Goal: Task Accomplishment & Management: Use online tool/utility

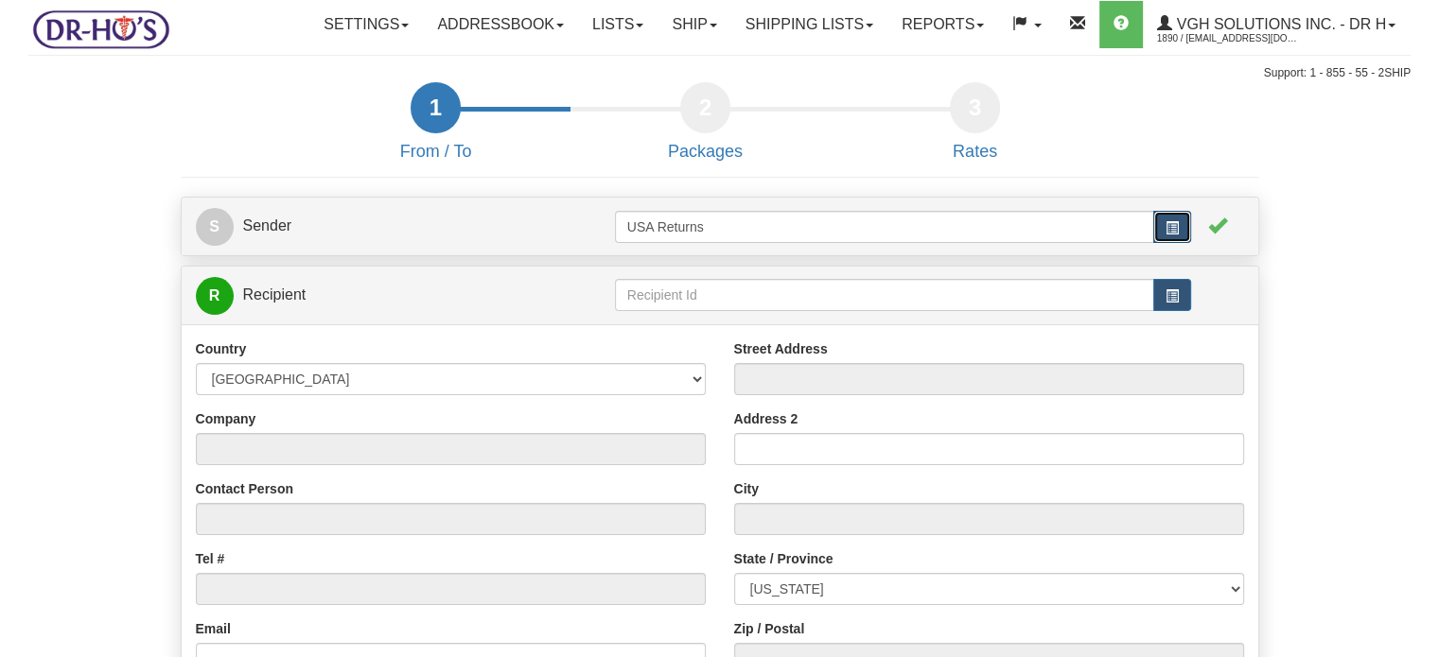
click at [1171, 235] on span "button" at bounding box center [1171, 227] width 13 height 13
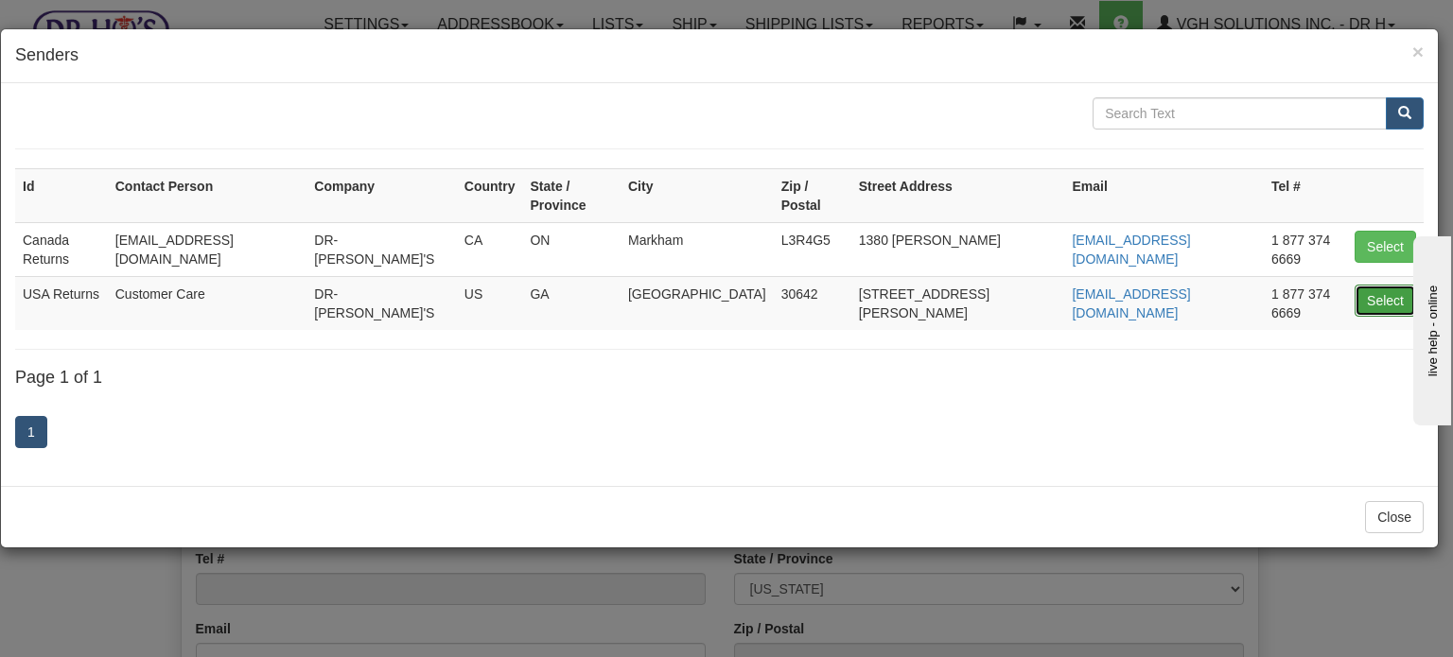
click at [1397, 285] on button "Select" at bounding box center [1384, 301] width 61 height 32
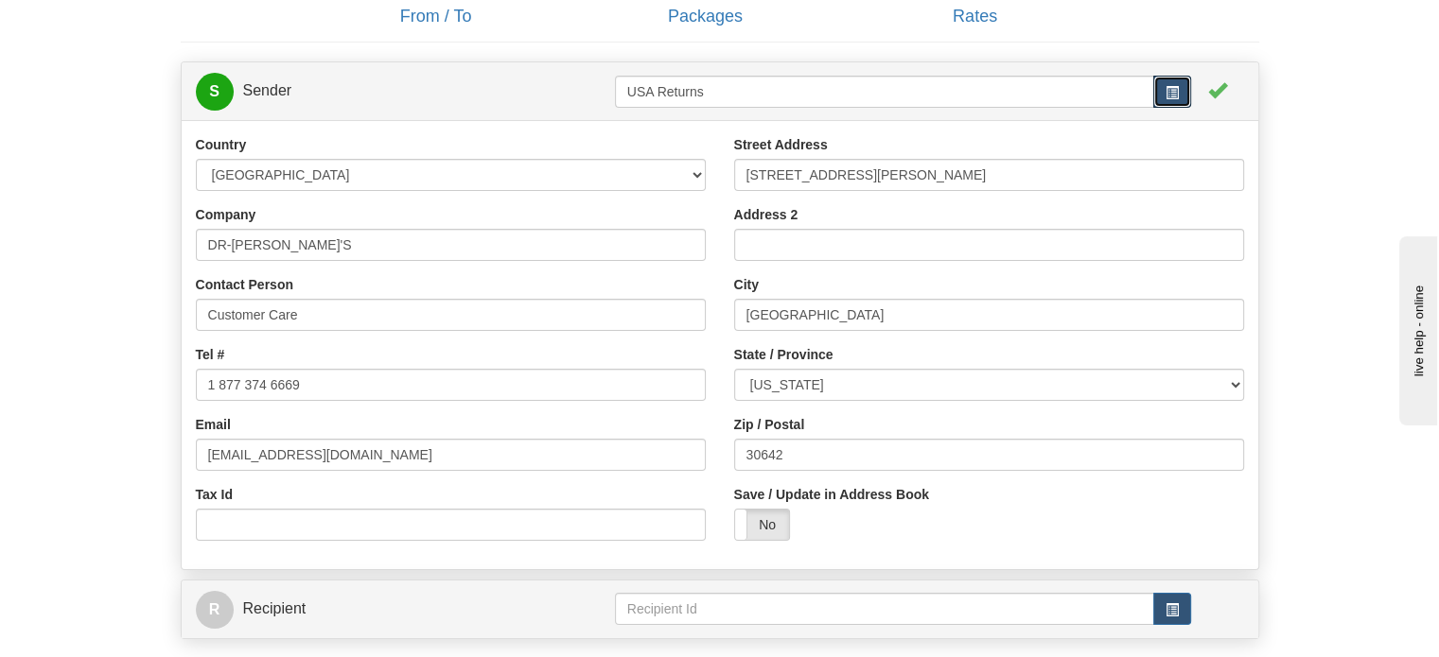
scroll to position [189, 0]
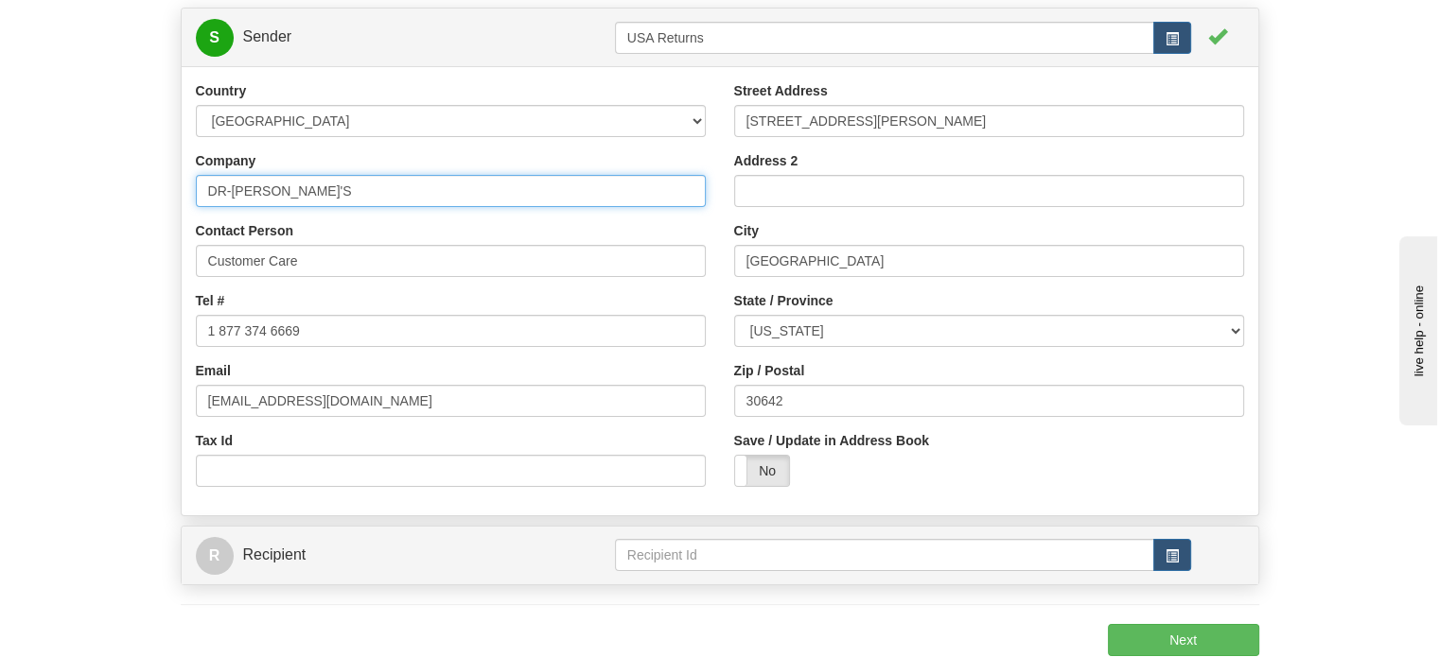
drag, startPoint x: 312, startPoint y: 228, endPoint x: 0, endPoint y: 211, distance: 312.6
click at [0, 222] on div "Toggle navigation Settings Shipping Preferences Fields Preferences New" at bounding box center [719, 281] width 1439 height 940
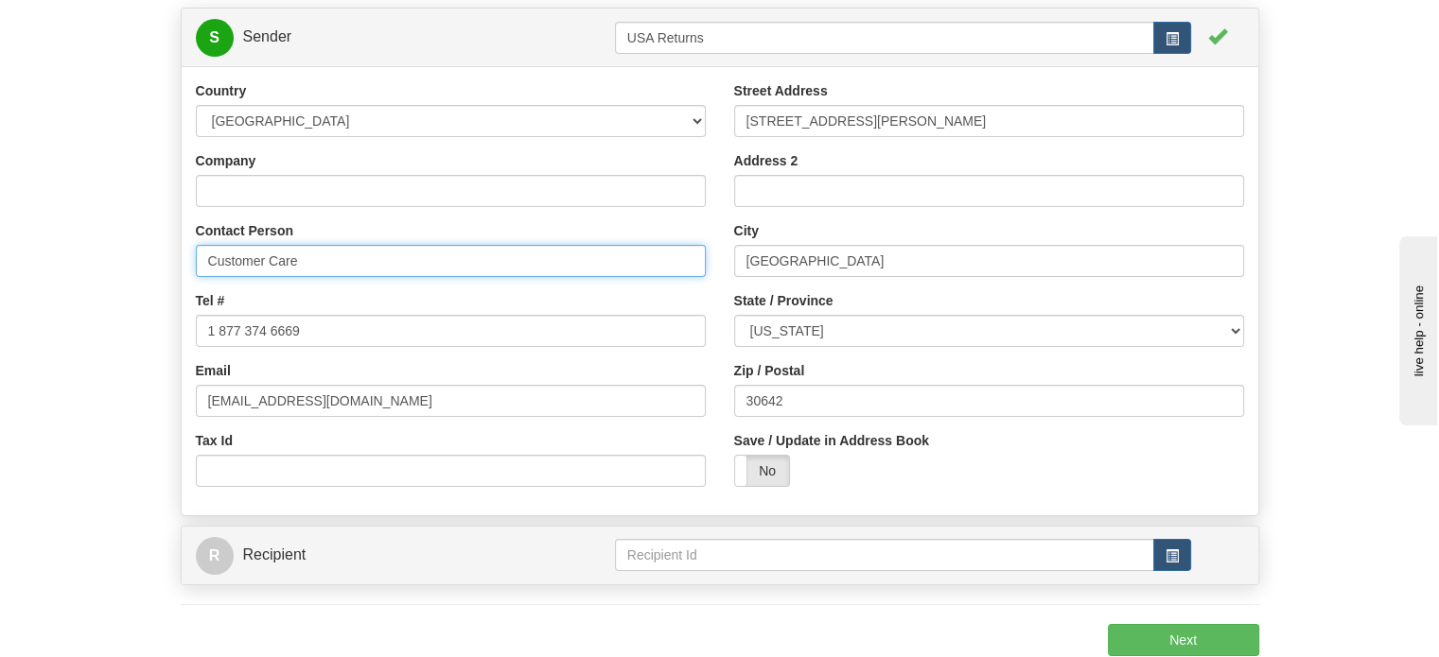
drag, startPoint x: 288, startPoint y: 313, endPoint x: 0, endPoint y: 316, distance: 287.5
click at [22, 319] on div "Toggle navigation Settings Shipping Preferences Fields Preferences New" at bounding box center [719, 281] width 1439 height 940
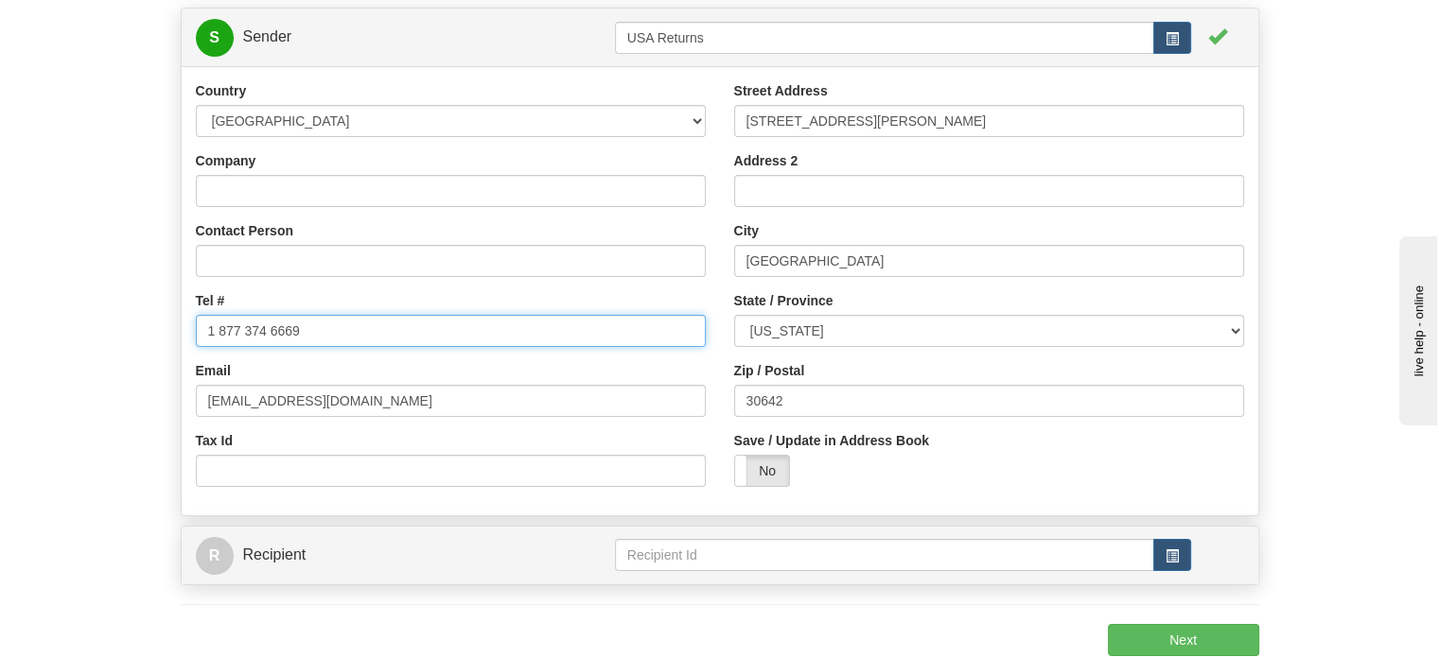
drag, startPoint x: 323, startPoint y: 383, endPoint x: 82, endPoint y: 377, distance: 240.3
click at [95, 377] on form "1 From / To 2 Packages 3 Int Opt 3 Rates S Sender USA Returns" at bounding box center [719, 322] width 1382 height 858
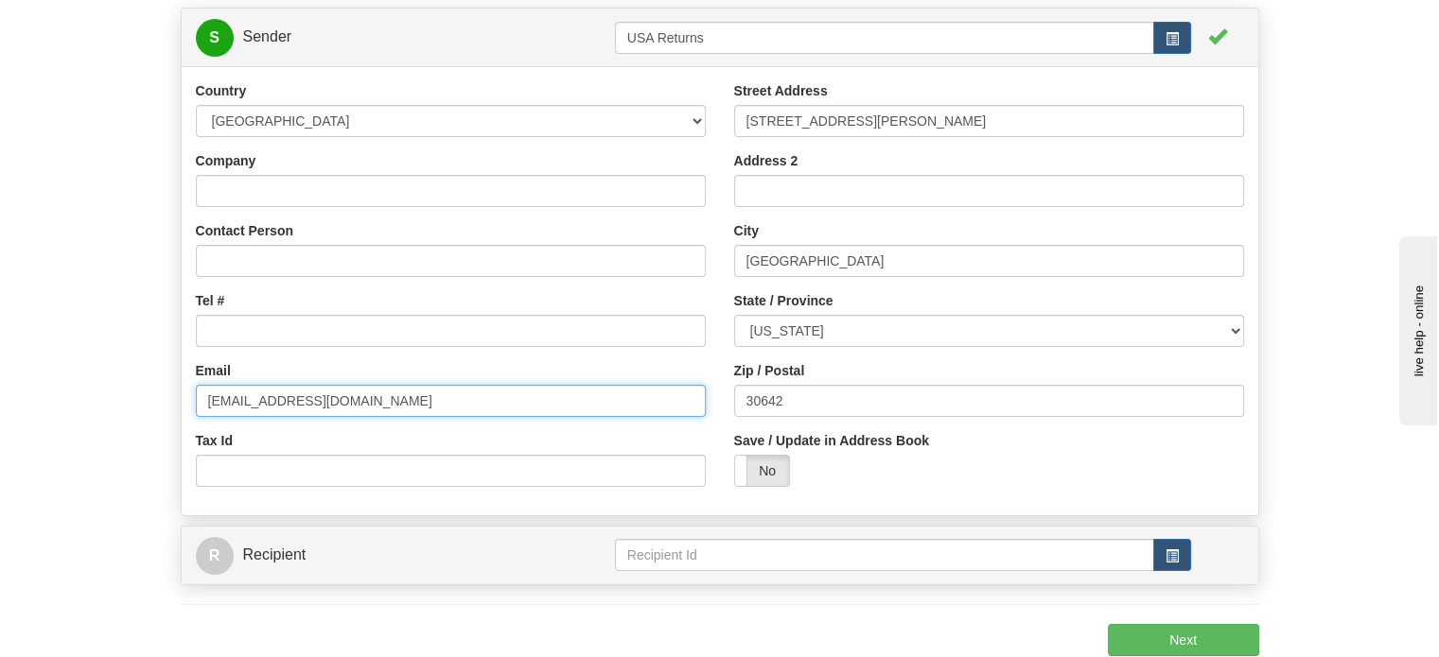
drag, startPoint x: 378, startPoint y: 435, endPoint x: 29, endPoint y: 434, distance: 349.0
click at [50, 438] on form "1 From / To 2 Packages 3 Int Opt 3 Rates S Sender USA Returns" at bounding box center [719, 322] width 1382 height 858
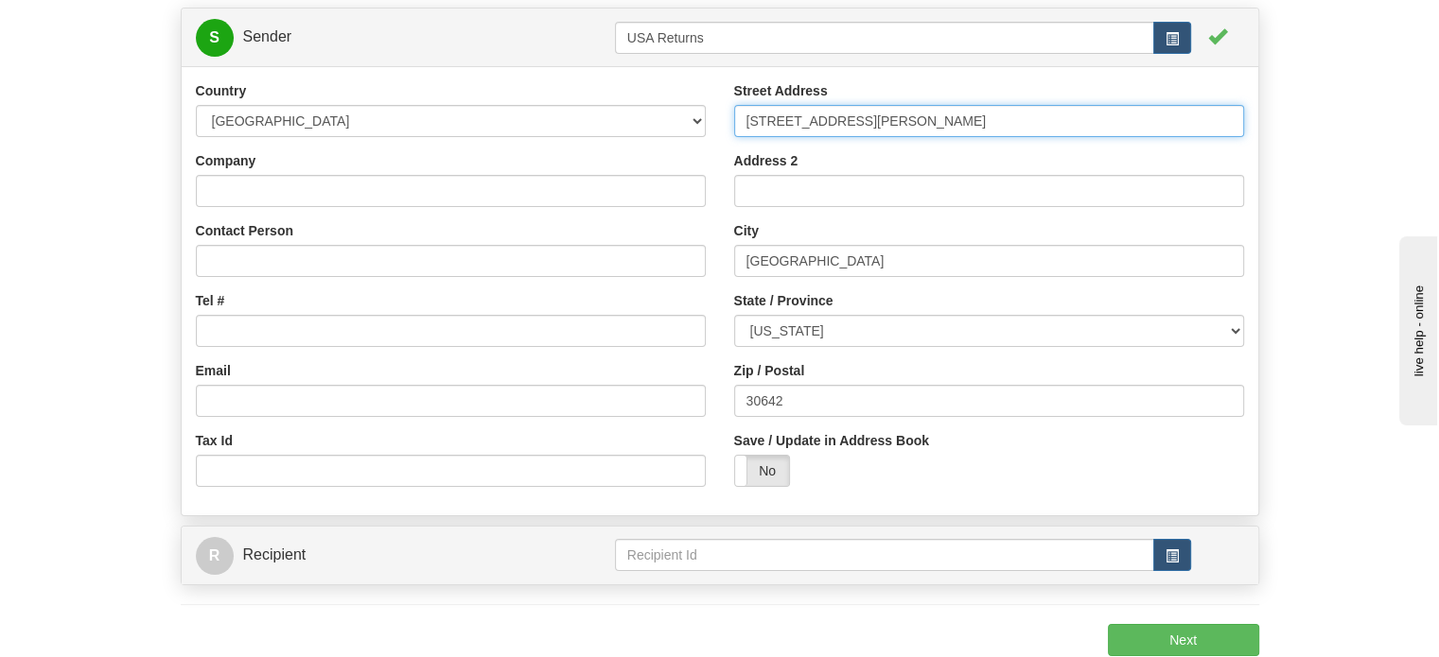
drag, startPoint x: 882, startPoint y: 160, endPoint x: 633, endPoint y: 177, distance: 250.3
click at [700, 177] on div "Country AFGHANISTAN ALAND ISLANDS ALBANIA ALGERIA AMERICAN SAMOA ANDORRA ANGOLA…" at bounding box center [720, 291] width 1076 height 420
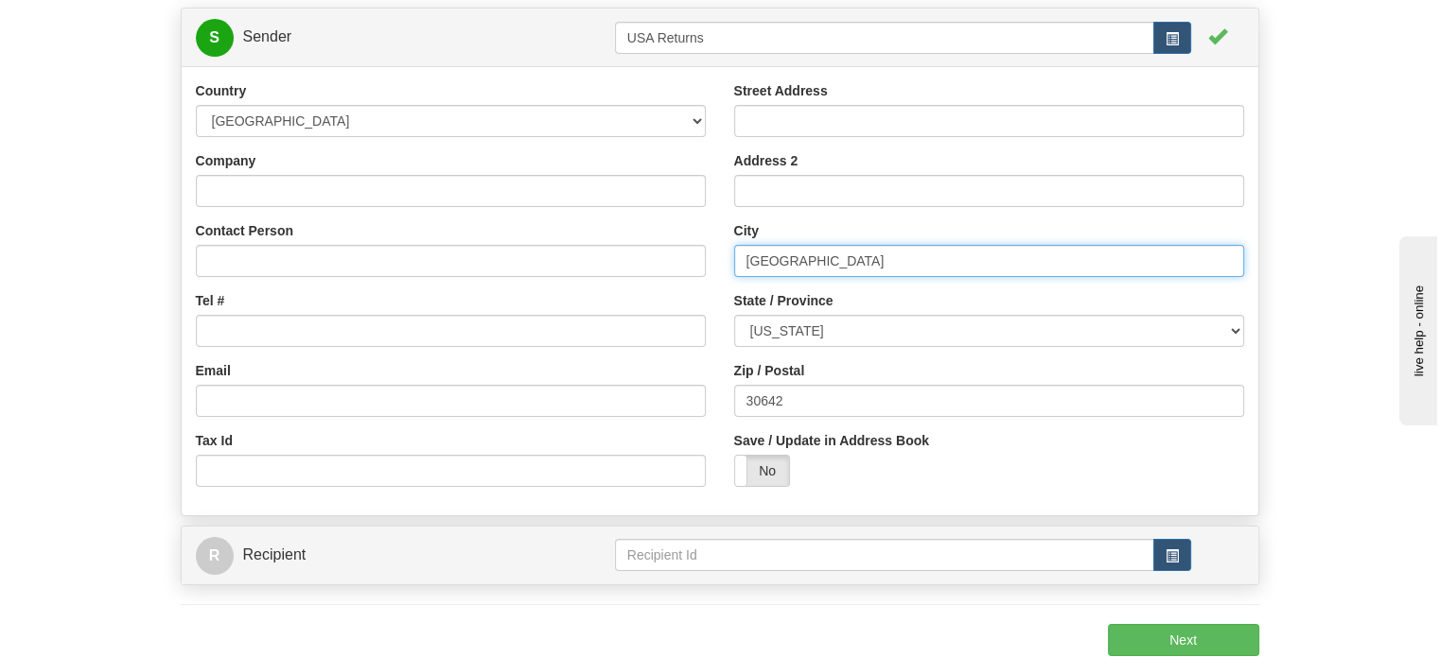
drag, startPoint x: 855, startPoint y: 303, endPoint x: 498, endPoint y: 306, distance: 357.5
click at [566, 306] on div "Country AFGHANISTAN ALAND ISLANDS ALBANIA ALGERIA AMERICAN SAMOA ANDORRA ANGOLA…" at bounding box center [720, 291] width 1076 height 420
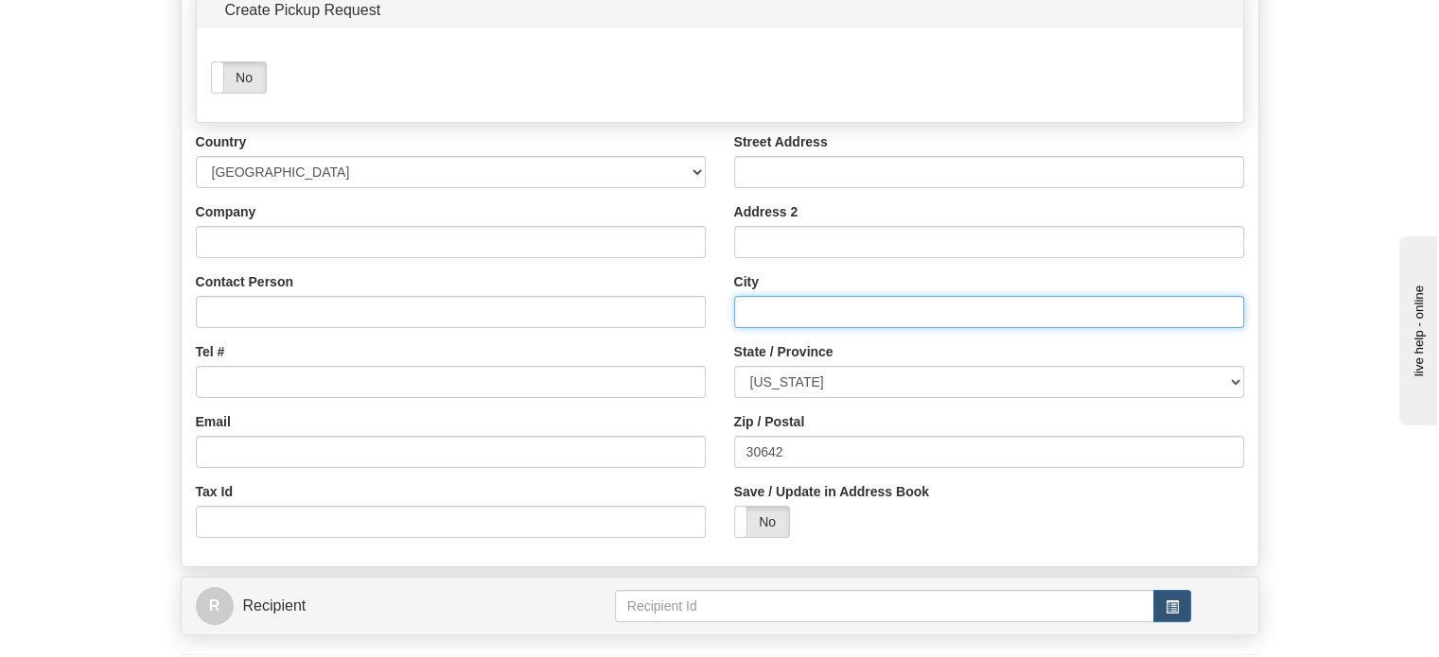
scroll to position [284, 0]
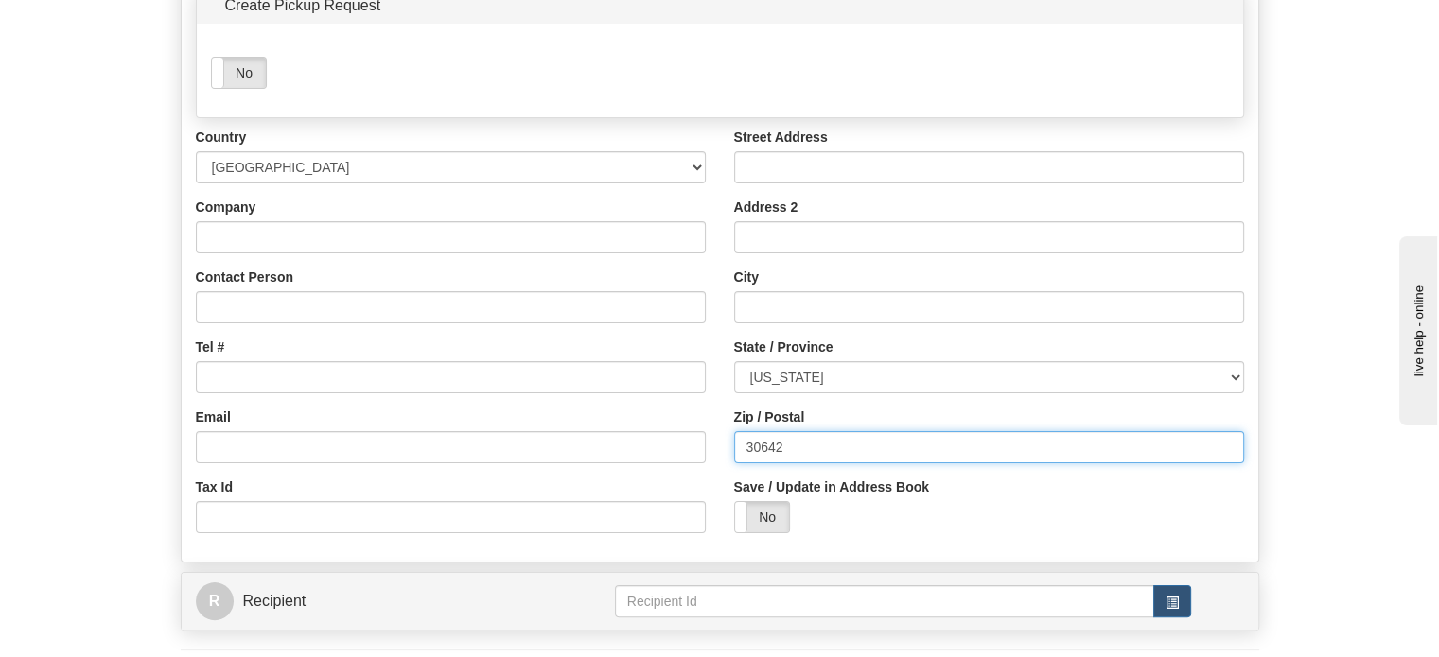
drag, startPoint x: 789, startPoint y: 487, endPoint x: 489, endPoint y: 488, distance: 299.8
click at [624, 488] on div "Country AFGHANISTAN ALAND ISLANDS ALBANIA ALGERIA AMERICAN SAMOA ANDORRA ANGOLA…" at bounding box center [720, 338] width 1076 height 420
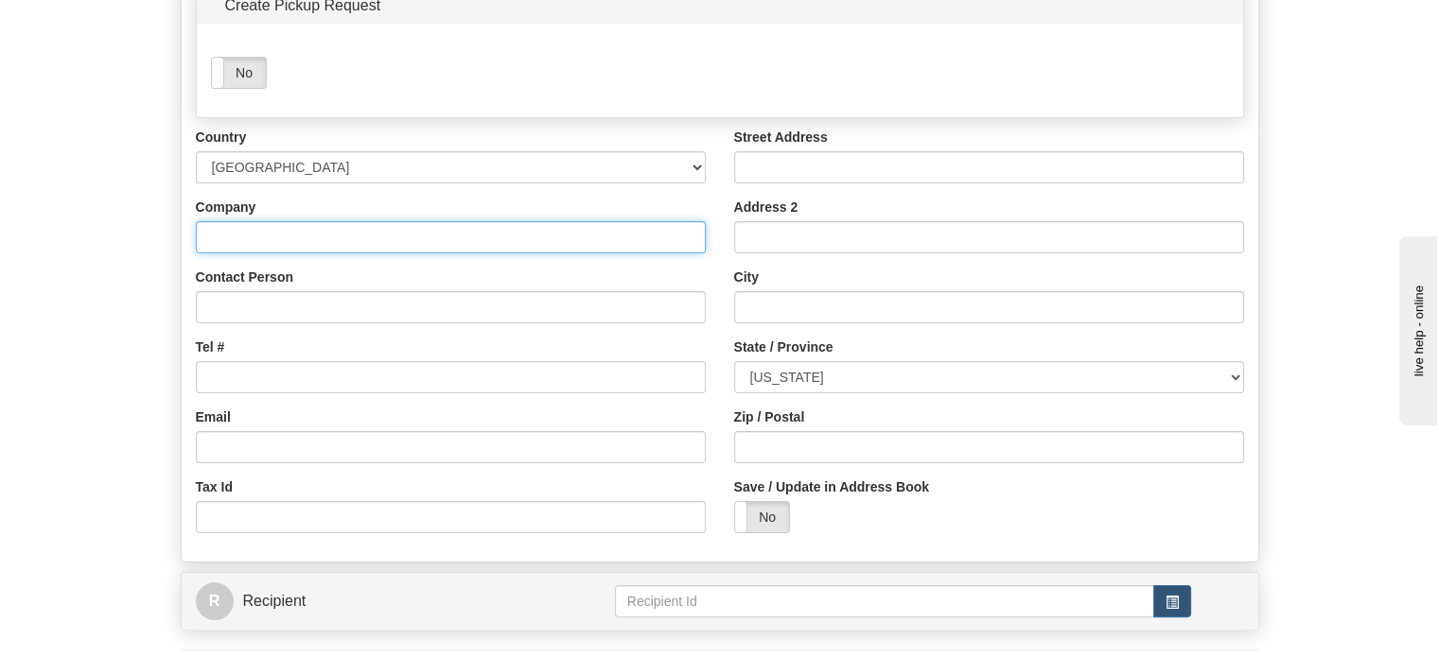
click at [253, 253] on input "Company" at bounding box center [451, 237] width 510 height 32
paste input "JAMES BECK"
type input "JAMES BECK"
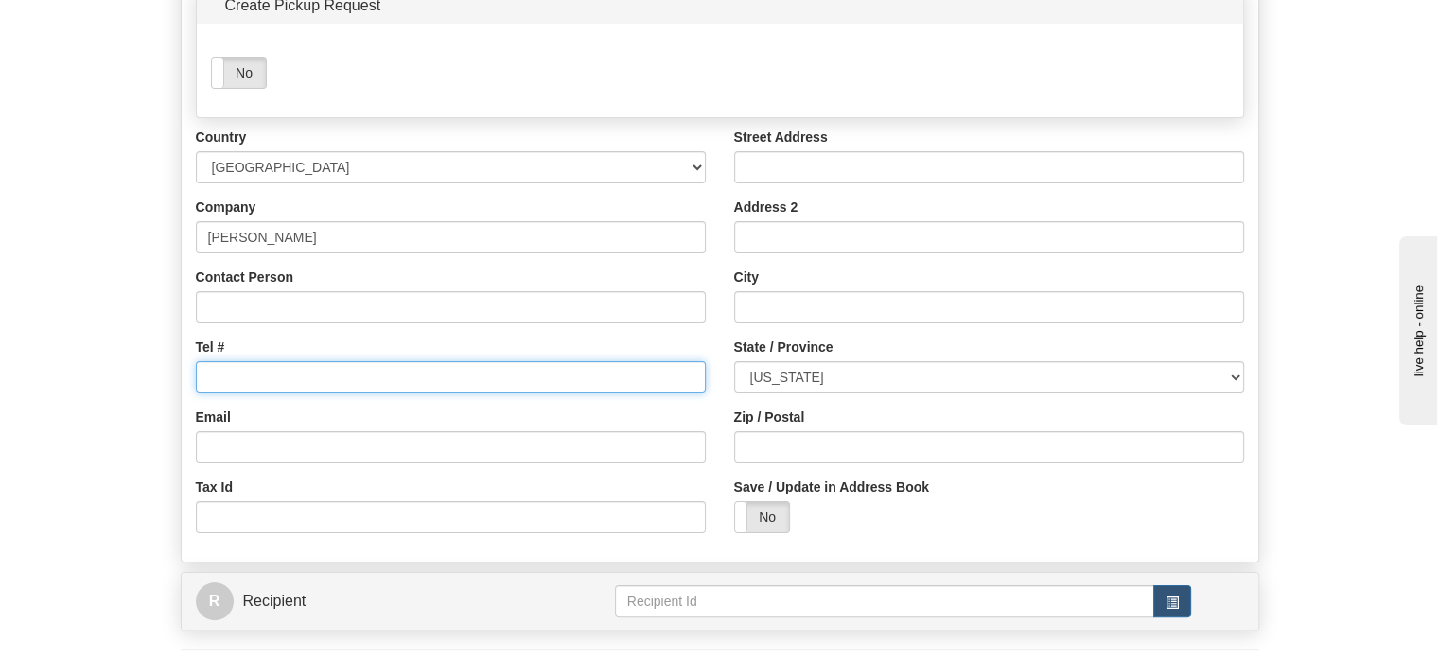
click at [227, 393] on input "Tel #" at bounding box center [451, 377] width 510 height 32
paste input "6519551197"
type input "6519551197"
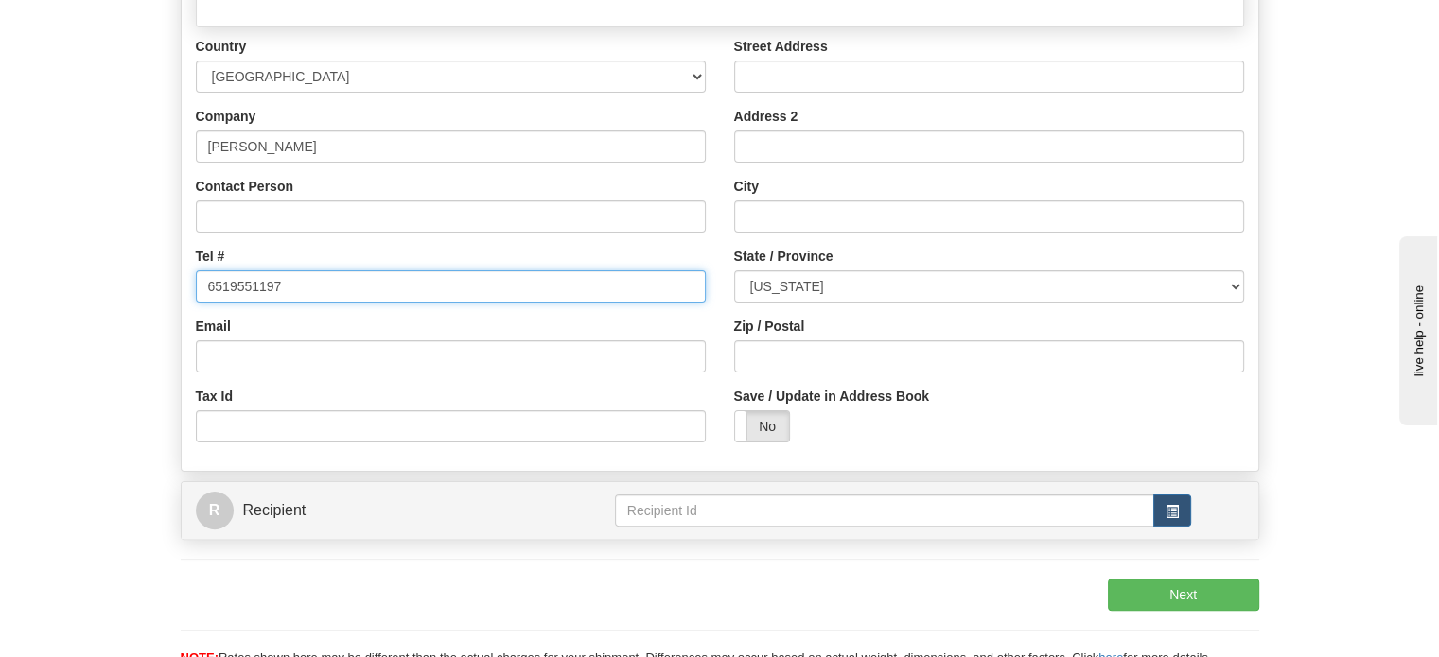
scroll to position [378, 0]
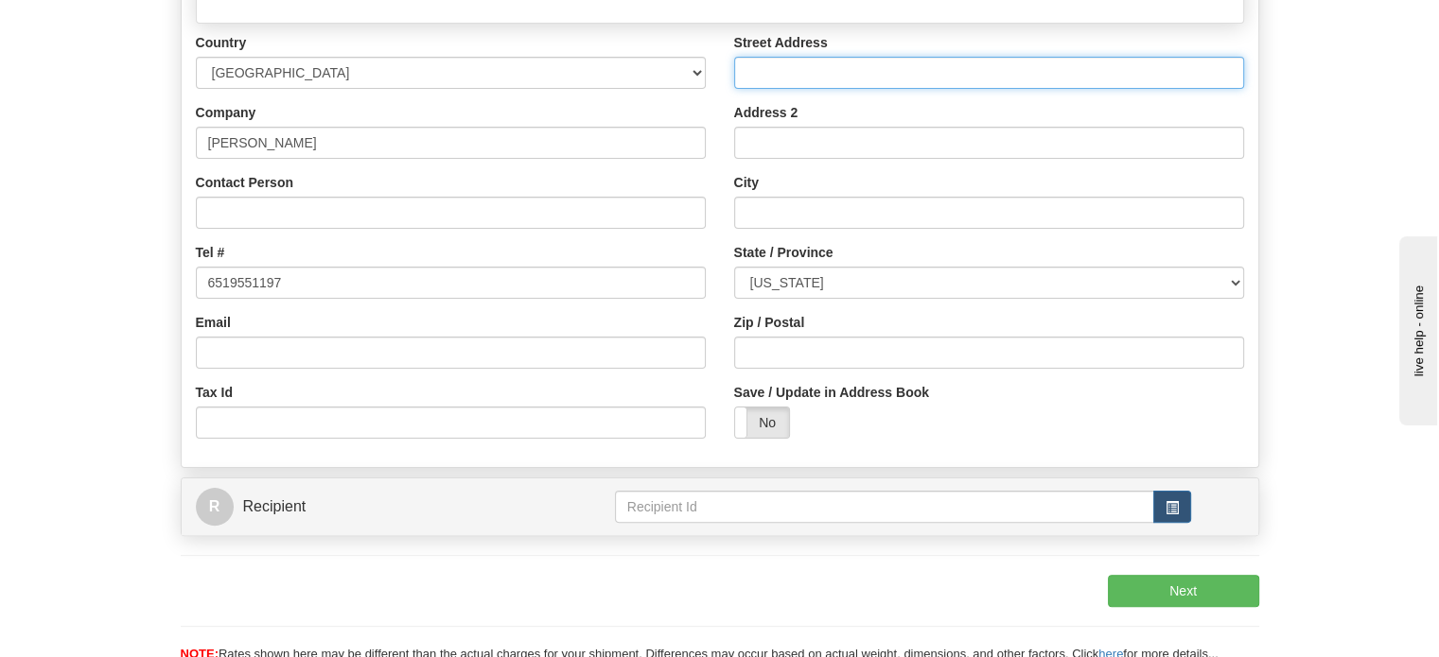
click at [829, 89] on input "Street Address" at bounding box center [989, 73] width 510 height 32
paste input "20655 Everton Ct N"
type input "20655 Everton Ct N"
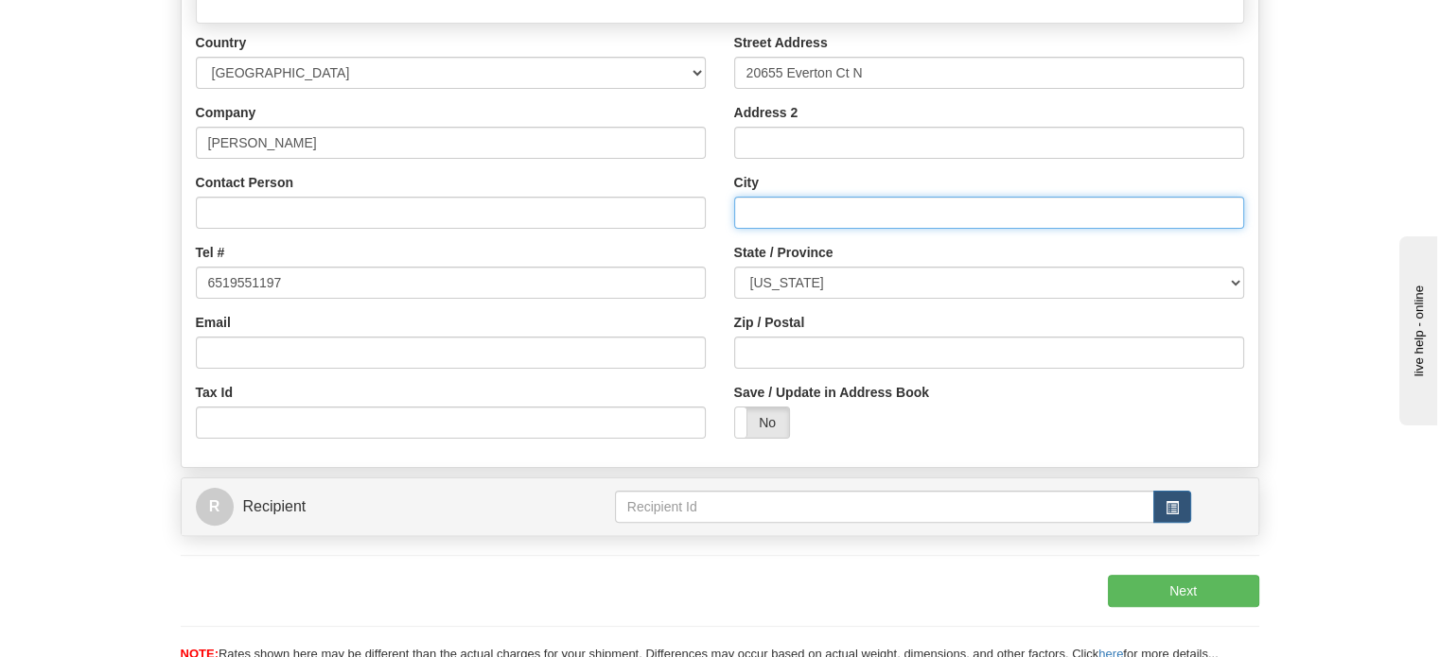
click at [769, 229] on input "City" at bounding box center [989, 213] width 510 height 32
paste input "Forest Lake"
type input "Forest Lake"
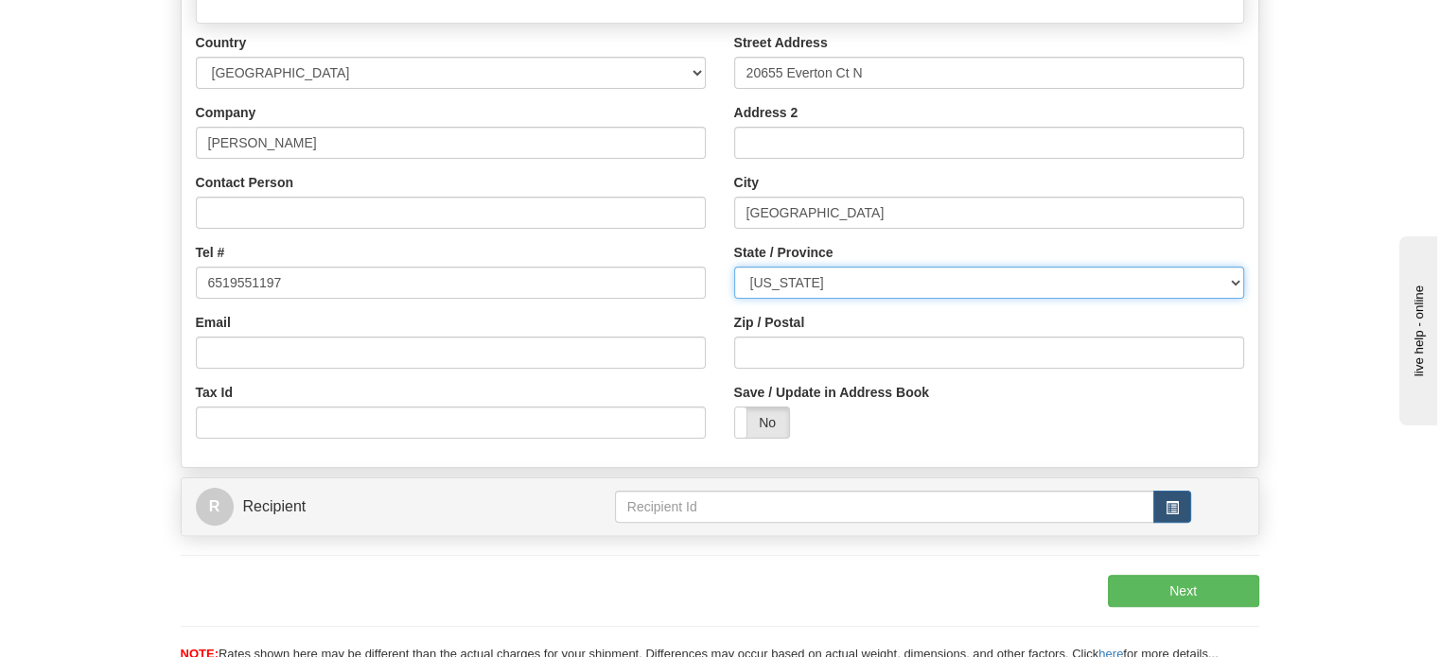
click at [843, 299] on select "ALABAMA ALASKA ARIZONA ARKANSAS Armed Forces America Armed Forces Europe Armed …" at bounding box center [989, 283] width 510 height 32
select select "MN"
click at [734, 299] on select "ALABAMA ALASKA ARIZONA ARKANSAS Armed Forces America Armed Forces Europe Armed …" at bounding box center [989, 283] width 510 height 32
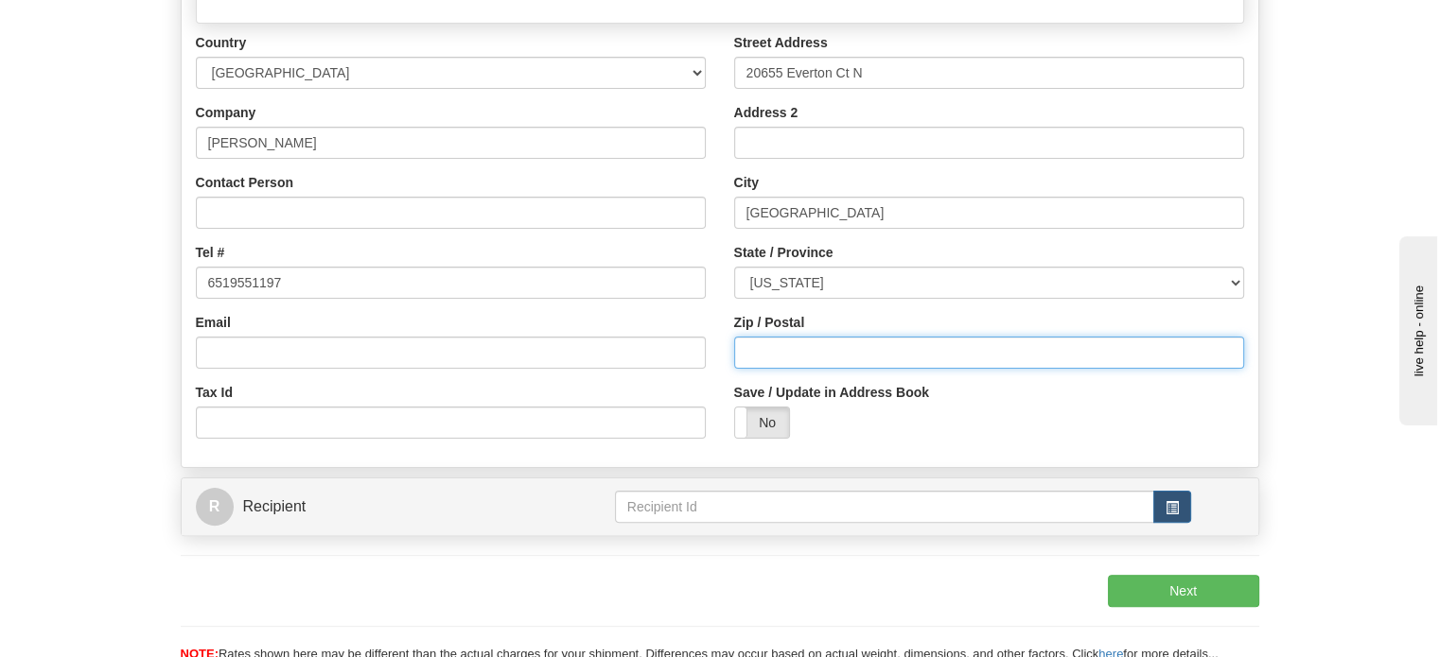
click at [857, 369] on input "Zip / Postal" at bounding box center [989, 353] width 510 height 32
paste input "55025"
type input "55025"
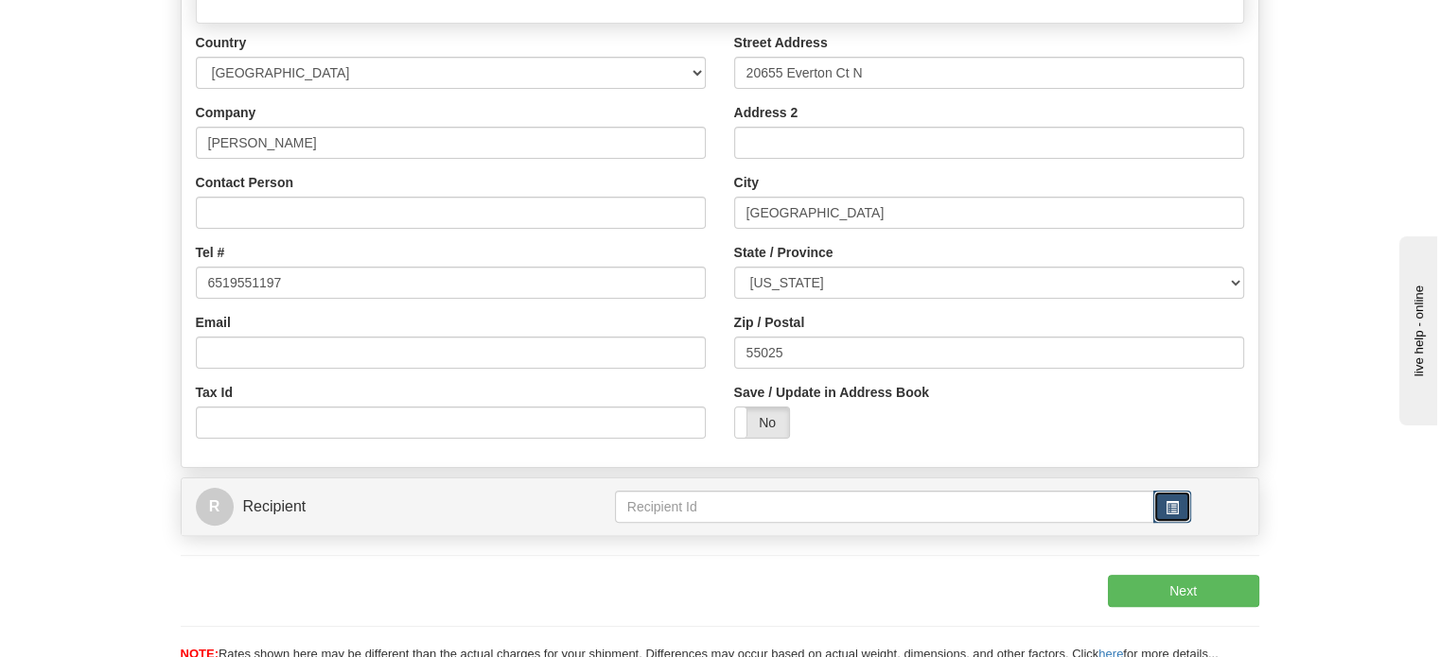
click at [1164, 523] on button "button" at bounding box center [1172, 507] width 38 height 32
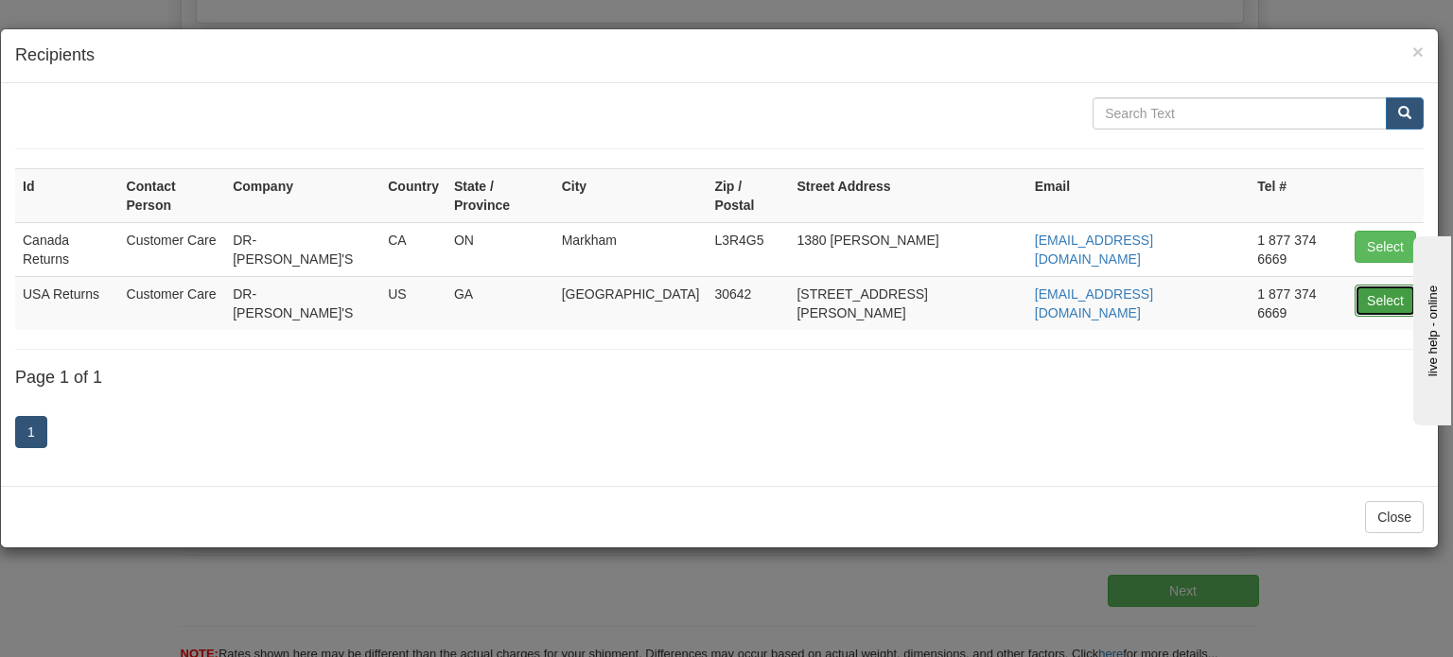
click at [1367, 285] on button "Select" at bounding box center [1384, 301] width 61 height 32
type input "USA Returns"
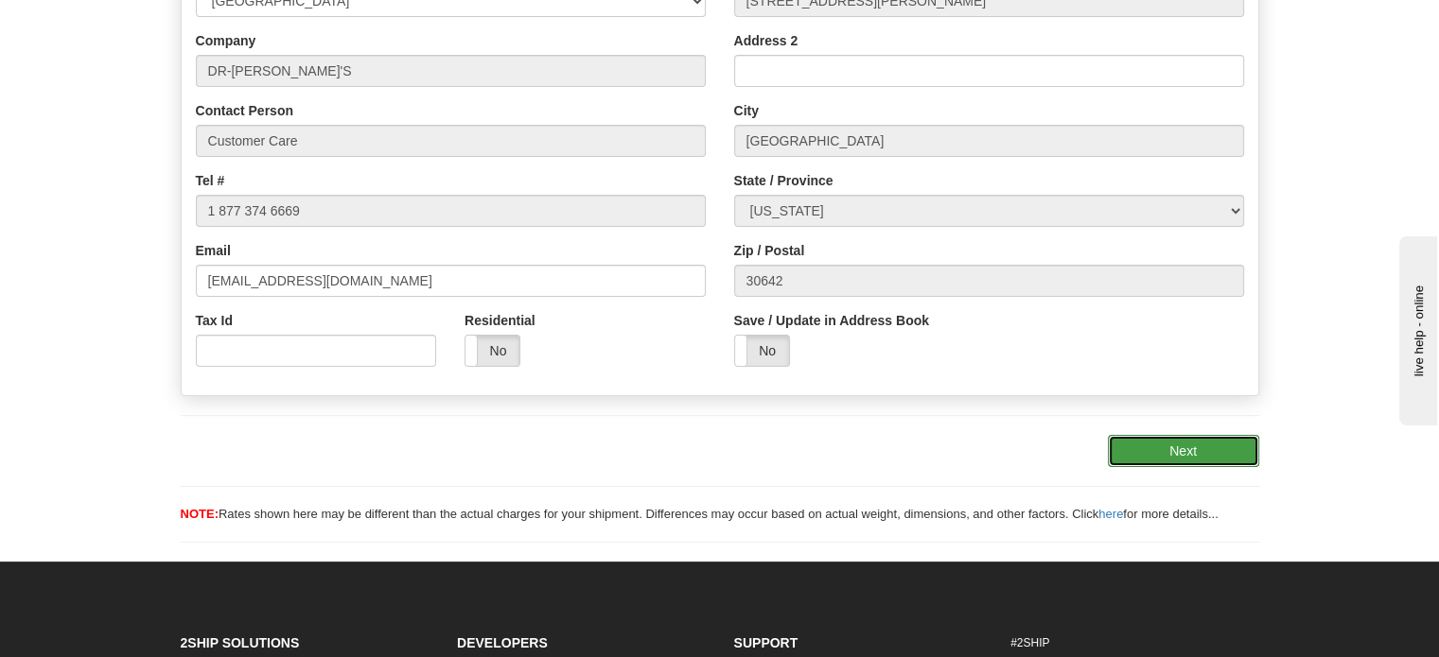
click at [1177, 467] on button "Next" at bounding box center [1183, 451] width 151 height 32
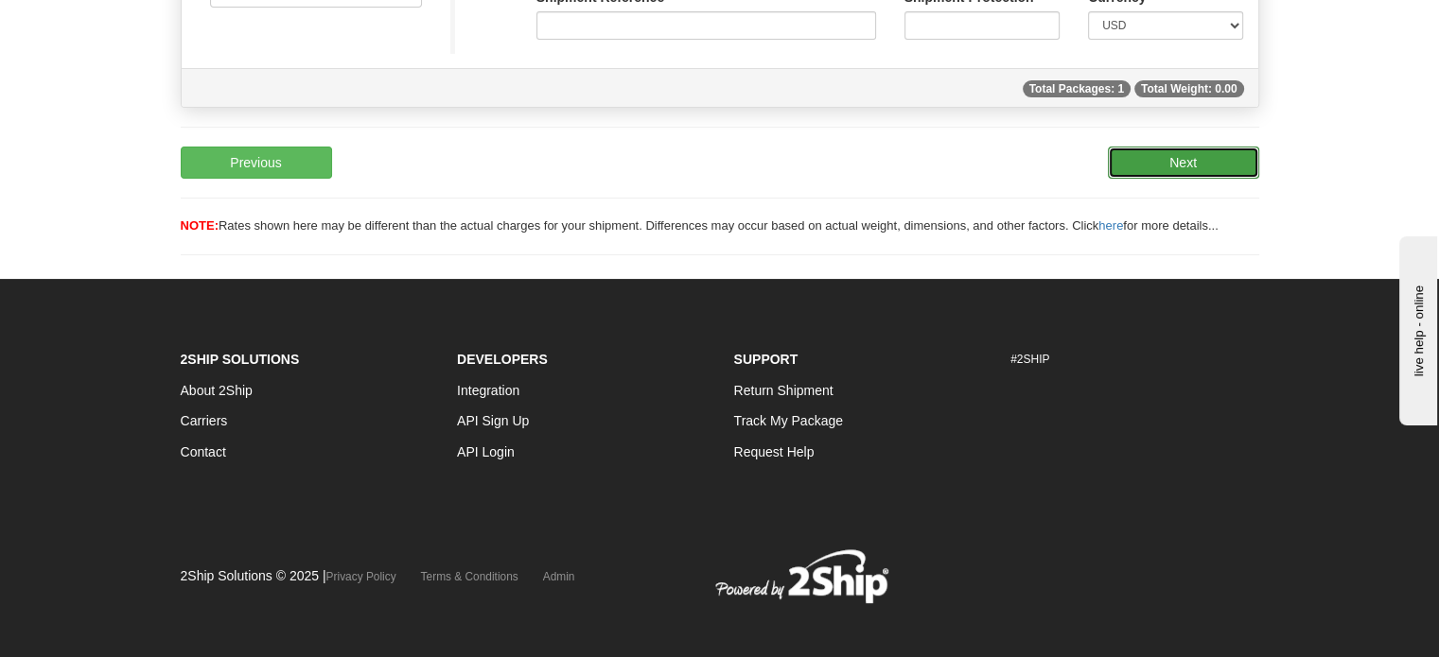
scroll to position [89, 0]
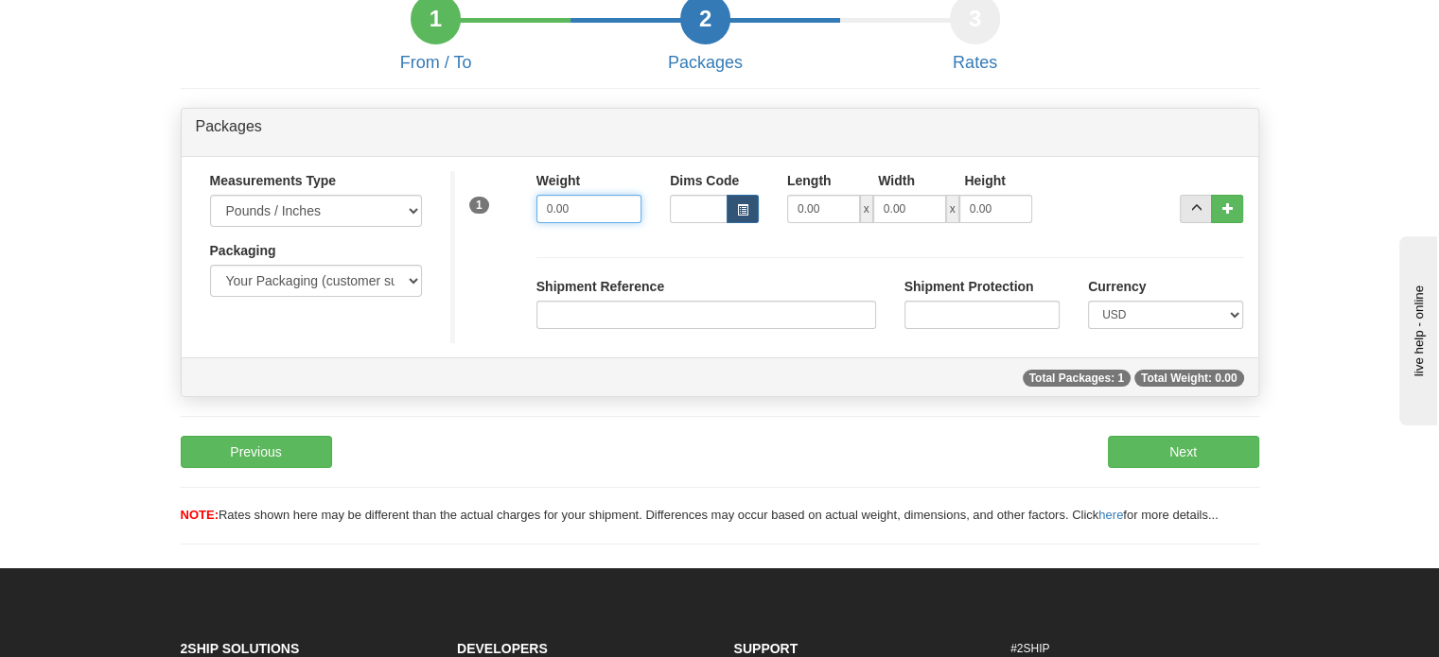
drag, startPoint x: 591, startPoint y: 264, endPoint x: 241, endPoint y: 226, distance: 352.0
click at [269, 231] on div "Measurements Type Pounds / Inches Kilograms / Centimeters Packaging Your Packag…" at bounding box center [720, 257] width 1076 height 172
paste input "1196968"
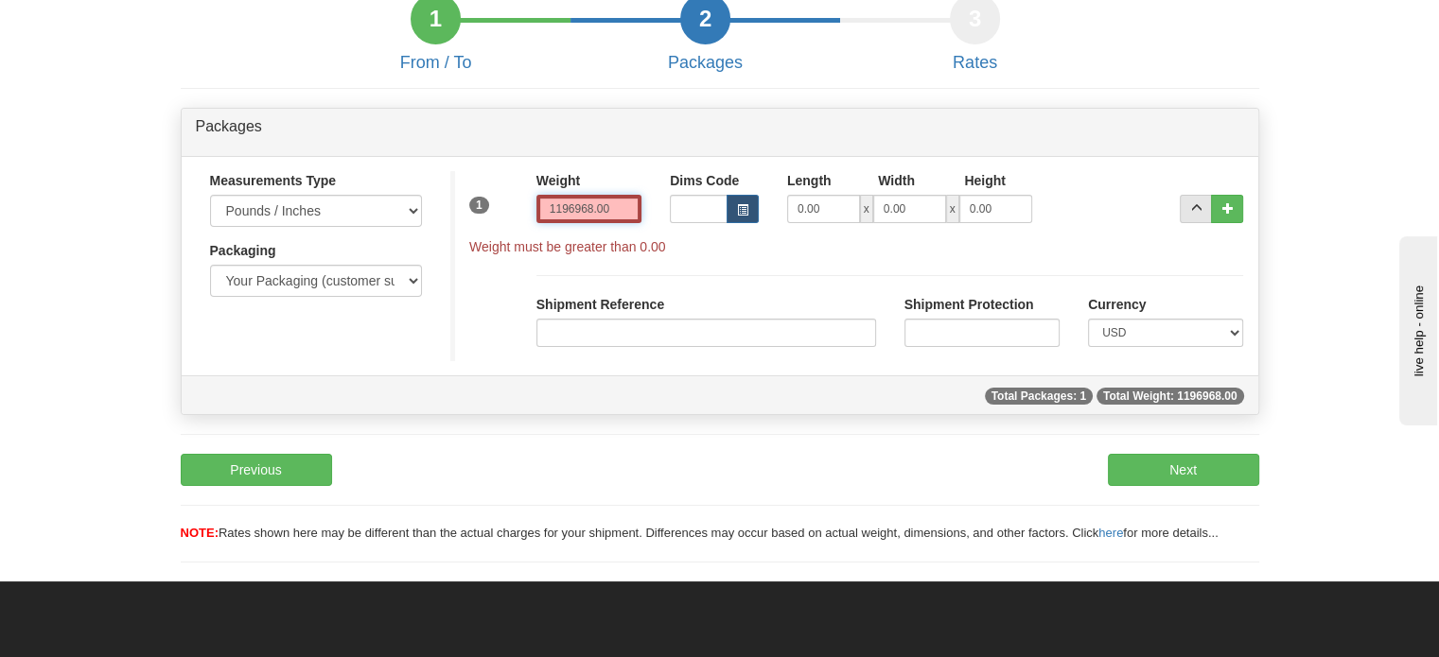
drag, startPoint x: 609, startPoint y: 253, endPoint x: 268, endPoint y: 239, distance: 341.7
click at [269, 239] on div "Measurements Type Pounds / Inches Kilograms / Centimeters Packaging Your Packag…" at bounding box center [720, 266] width 1076 height 190
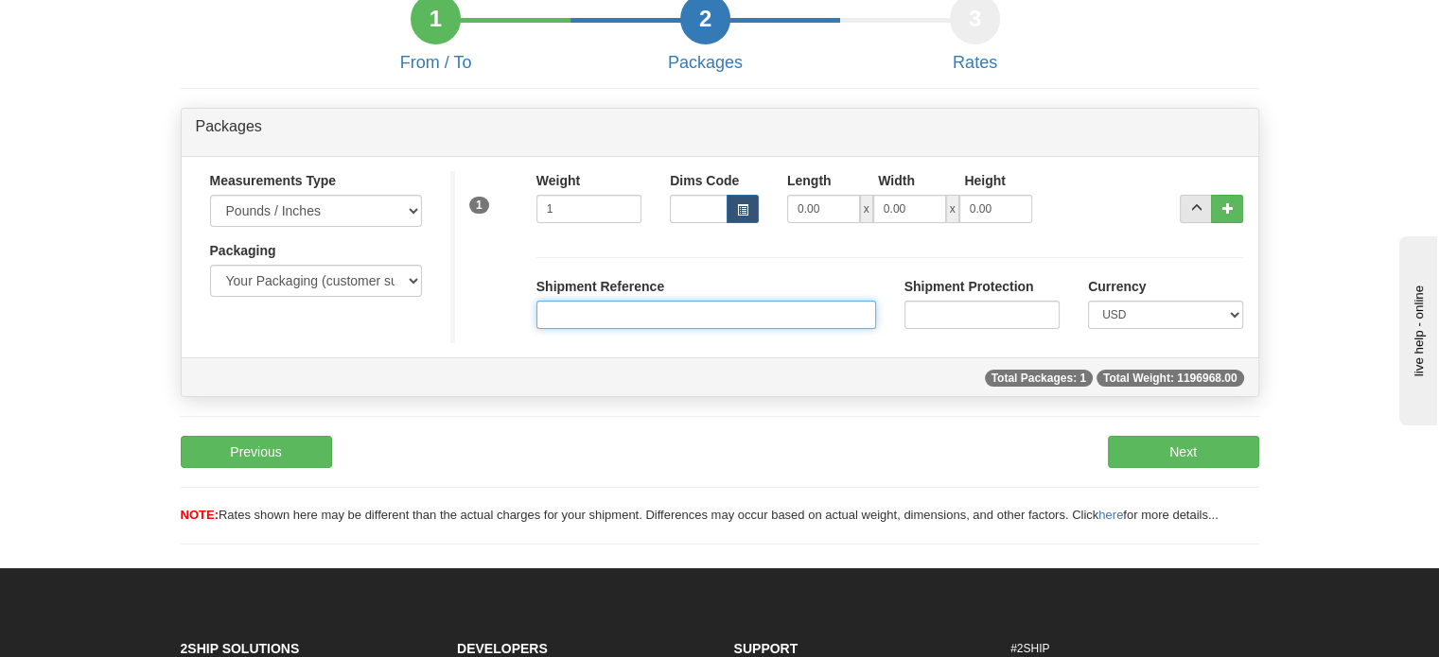
type input "1.00"
click at [643, 329] on input "Shipment Reference" at bounding box center [706, 315] width 340 height 28
paste input "1196968"
type input "1196968"
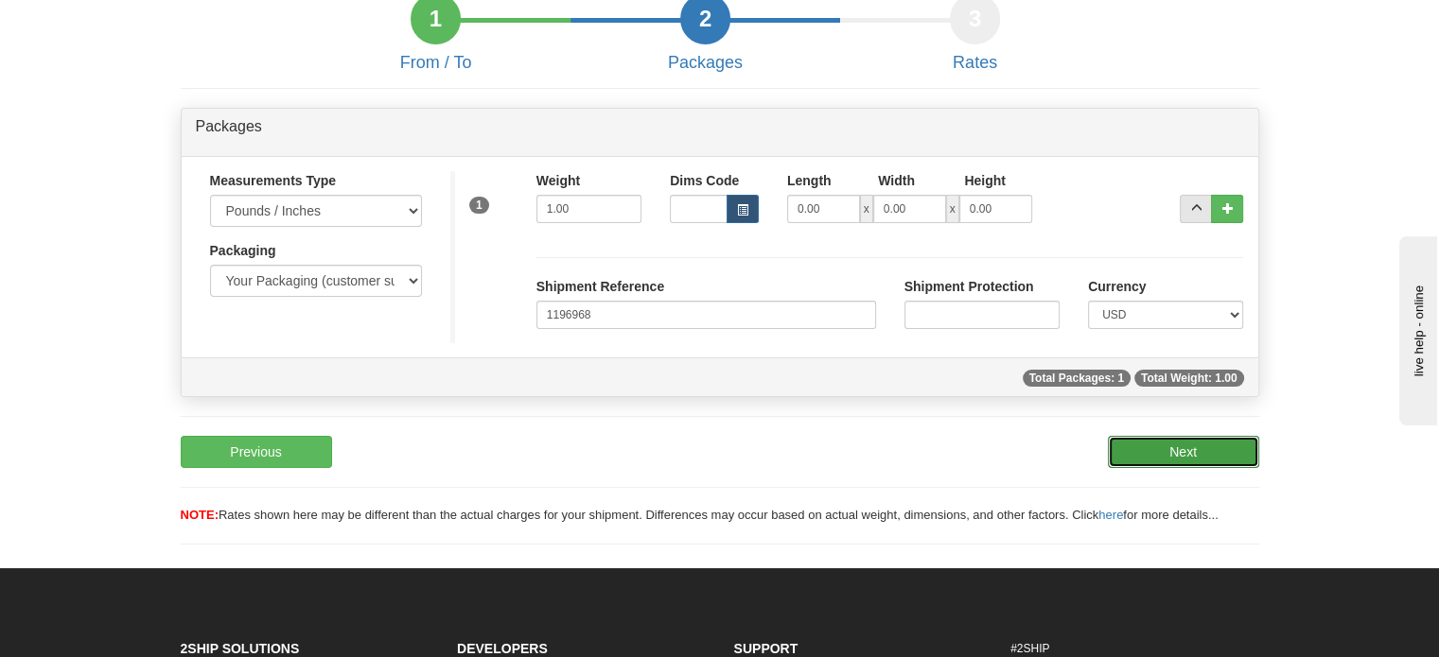
click at [1217, 468] on button "Next" at bounding box center [1183, 452] width 151 height 32
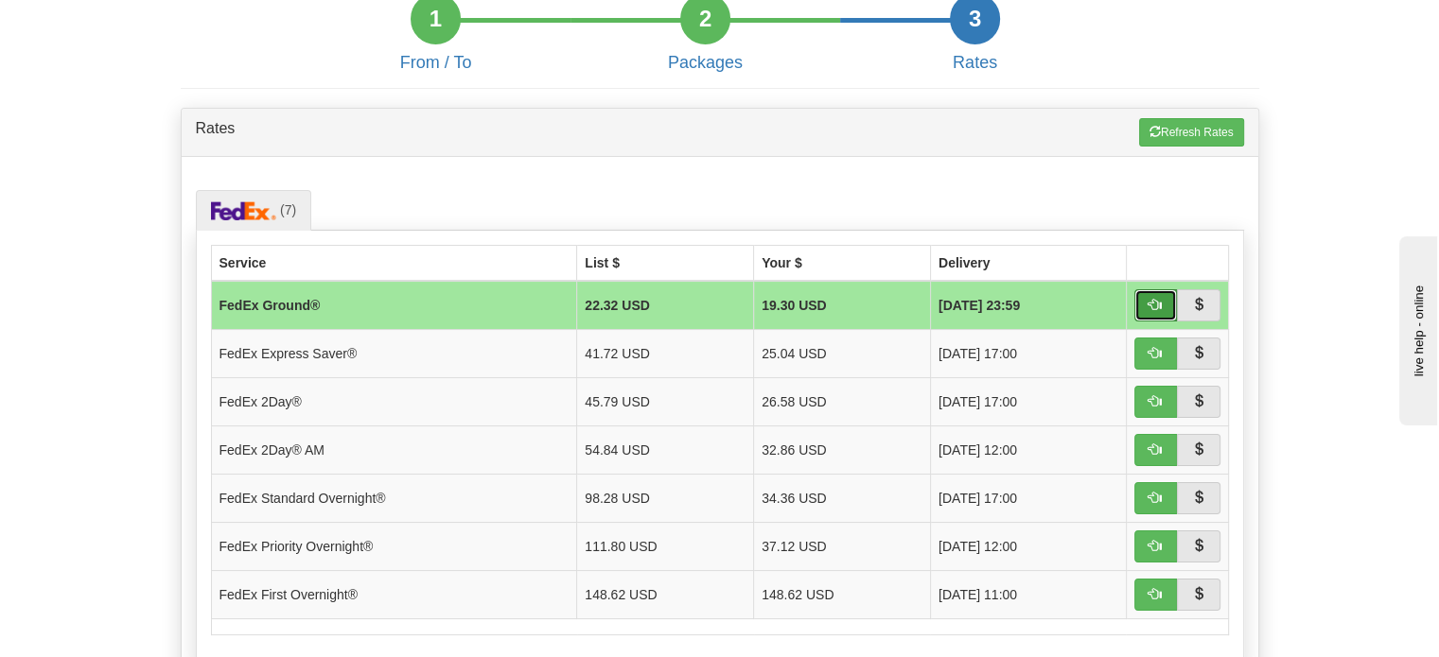
click at [1152, 311] on span "button" at bounding box center [1154, 304] width 13 height 13
type input "92"
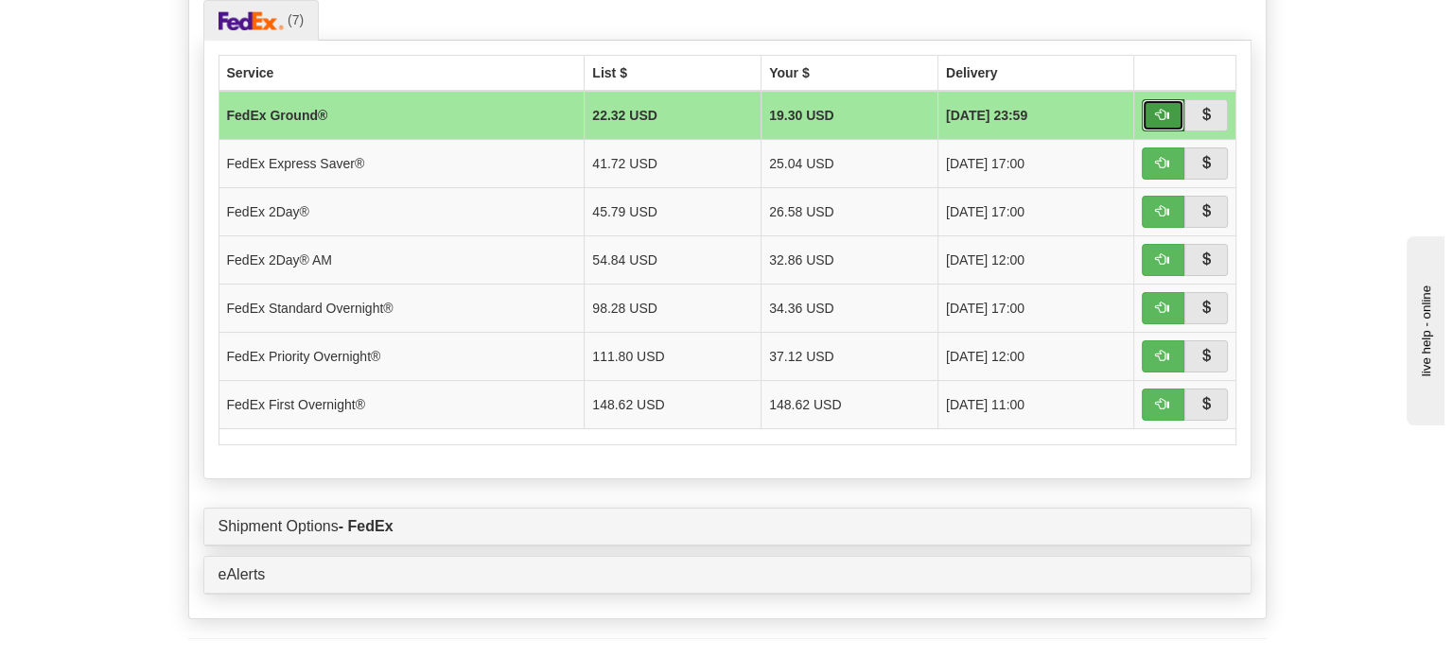
scroll to position [373, 0]
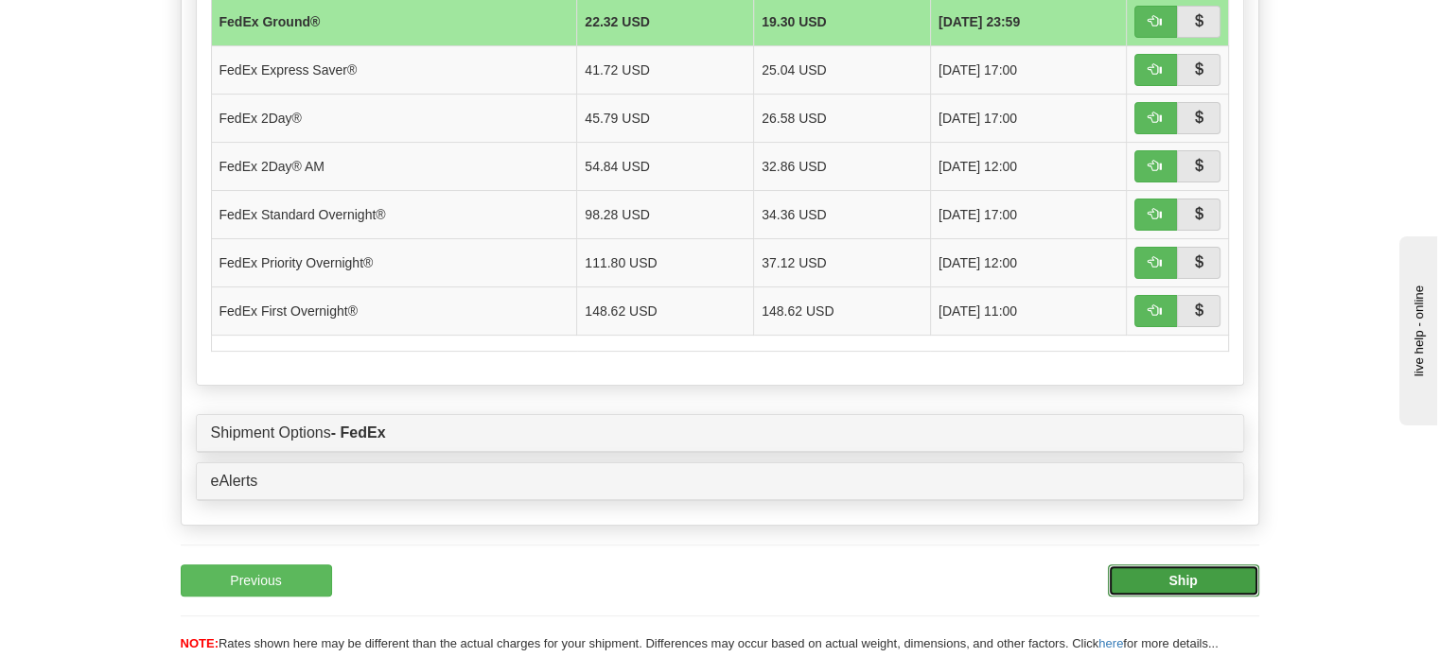
click at [1187, 588] on b "Ship" at bounding box center [1182, 580] width 28 height 15
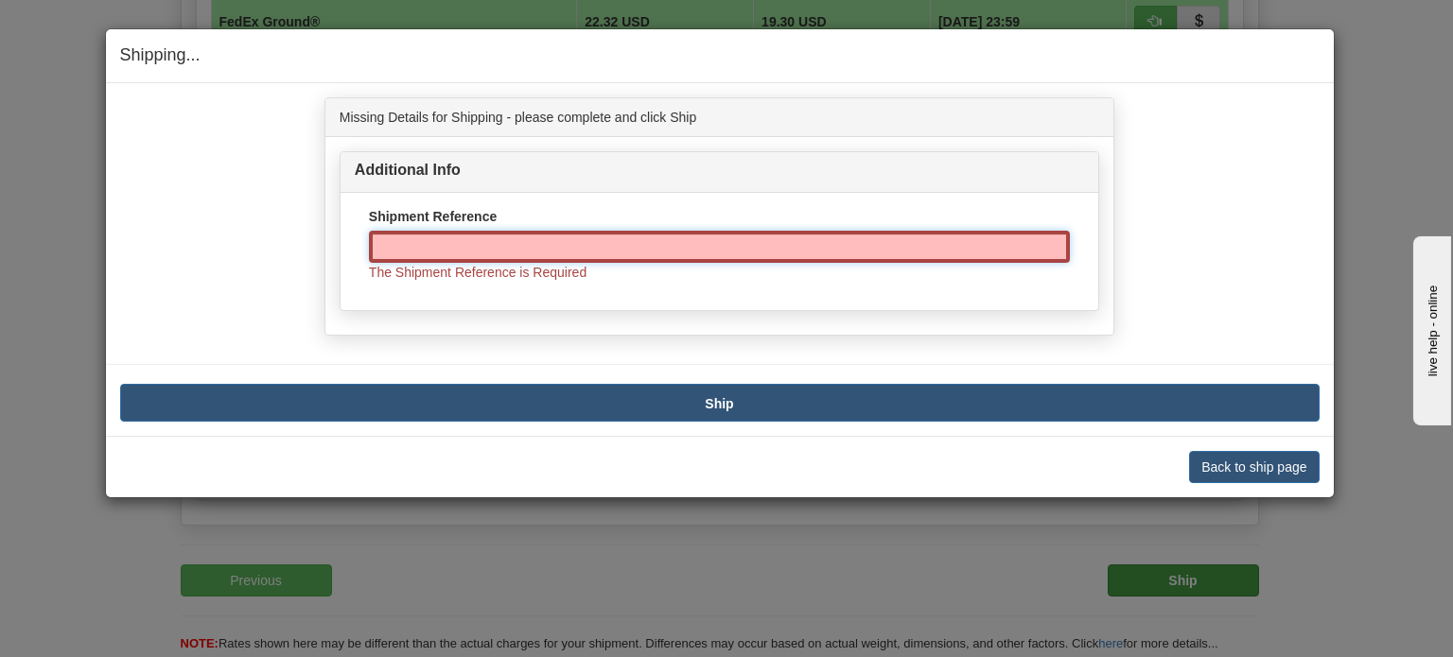
click at [612, 253] on input "Shipment Reference" at bounding box center [719, 247] width 701 height 32
paste input "1196968"
type input "1196968"
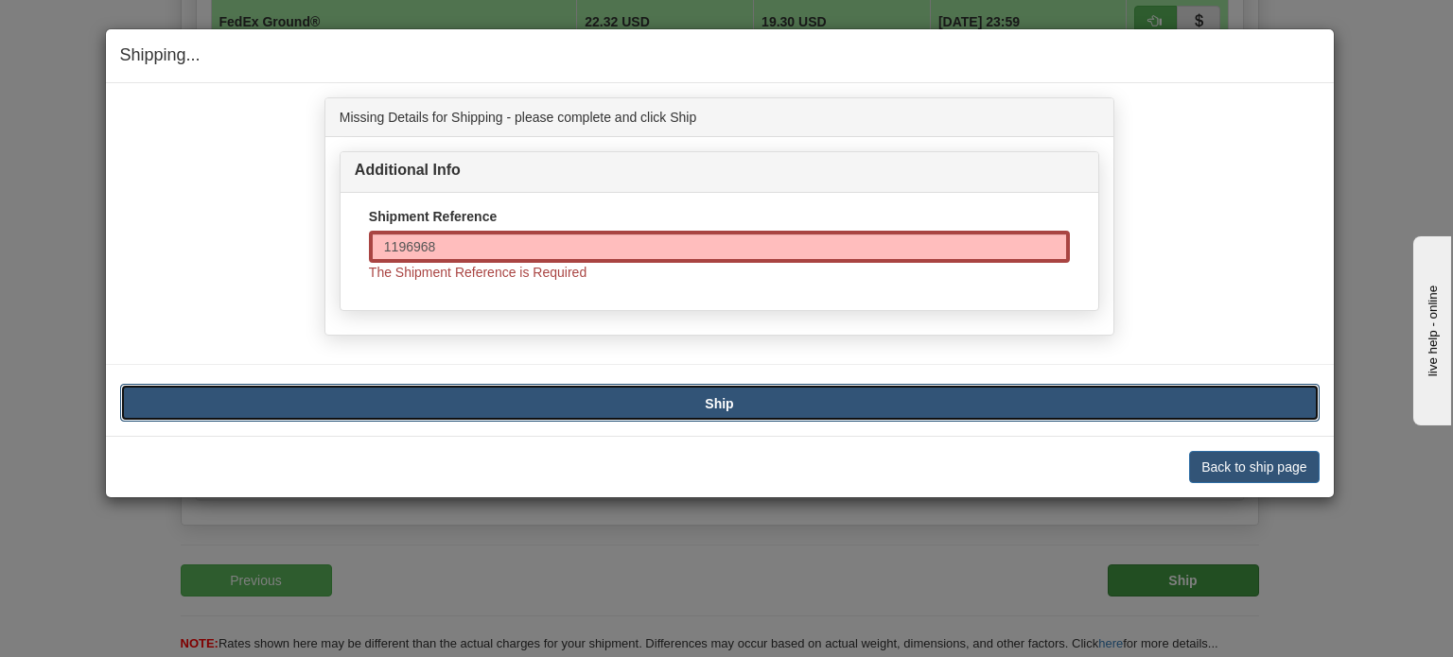
click at [670, 404] on button "Ship" at bounding box center [719, 403] width 1199 height 38
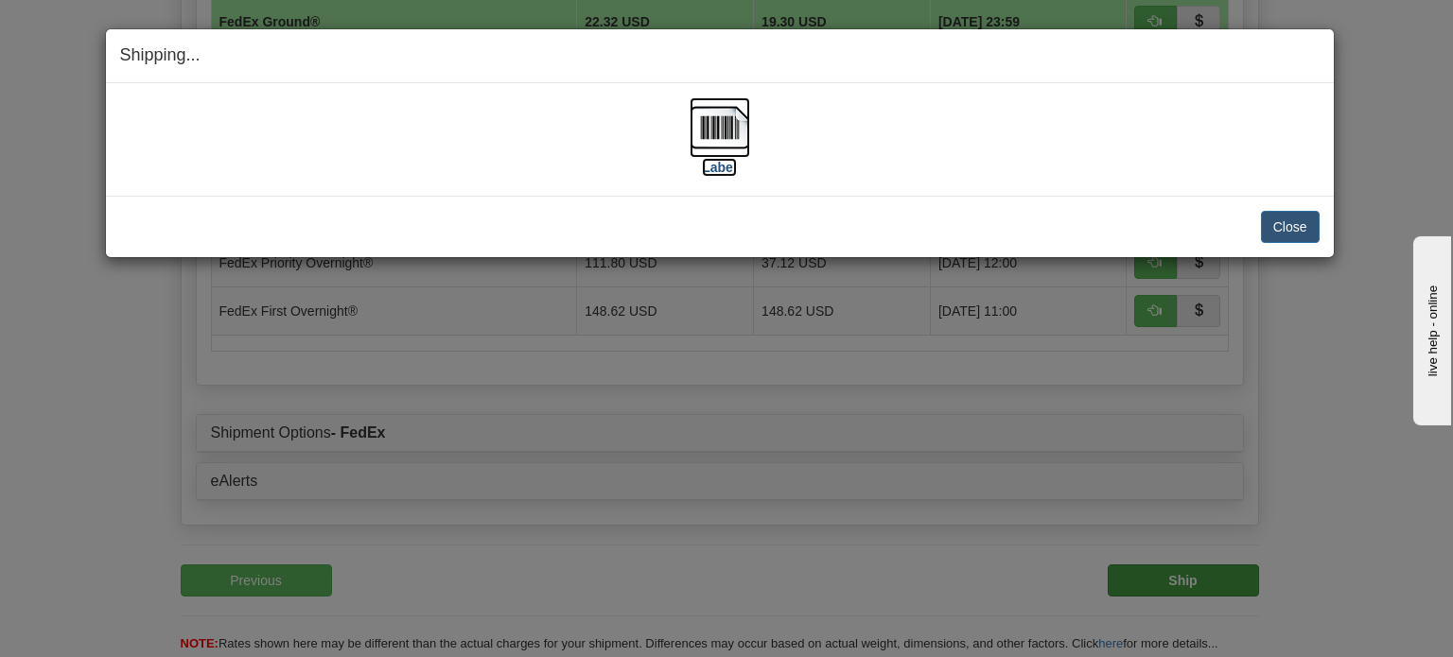
click at [704, 162] on label "Label" at bounding box center [719, 167] width 35 height 19
click at [1301, 222] on button "Close" at bounding box center [1290, 227] width 59 height 32
